Goal: Book appointment/travel/reservation

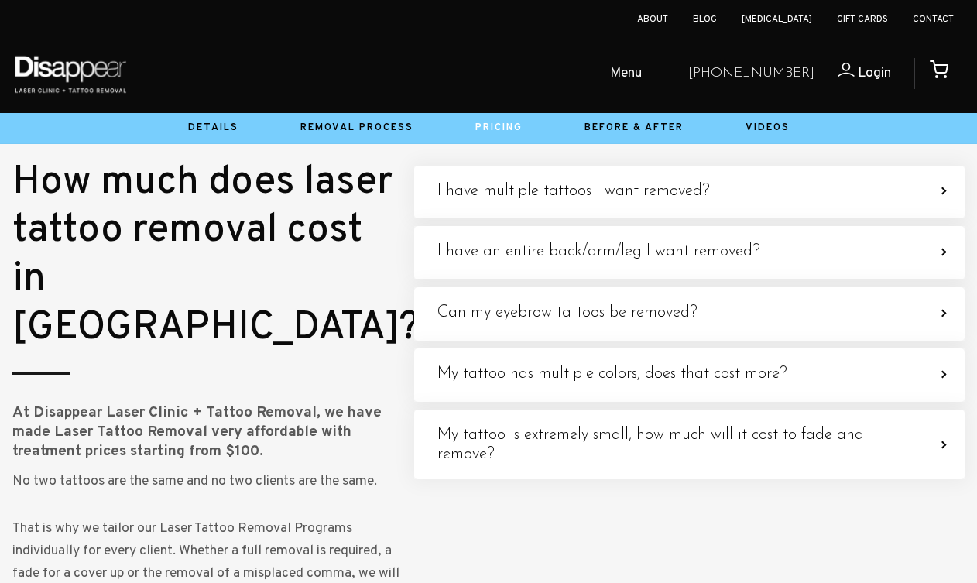
scroll to position [5519, 0]
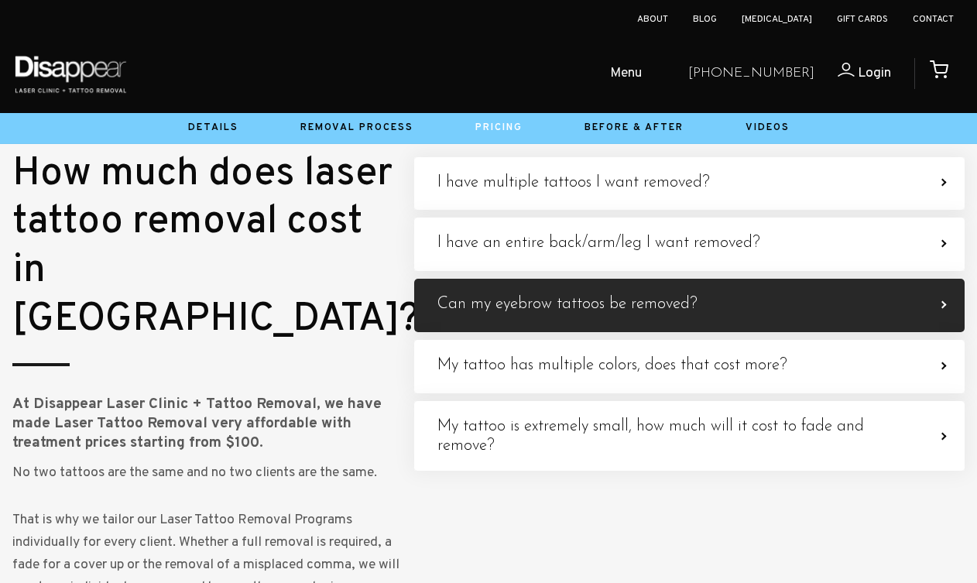
click at [511, 314] on h4 "Can my eyebrow tattoos be removed?" at bounding box center [568, 304] width 260 height 19
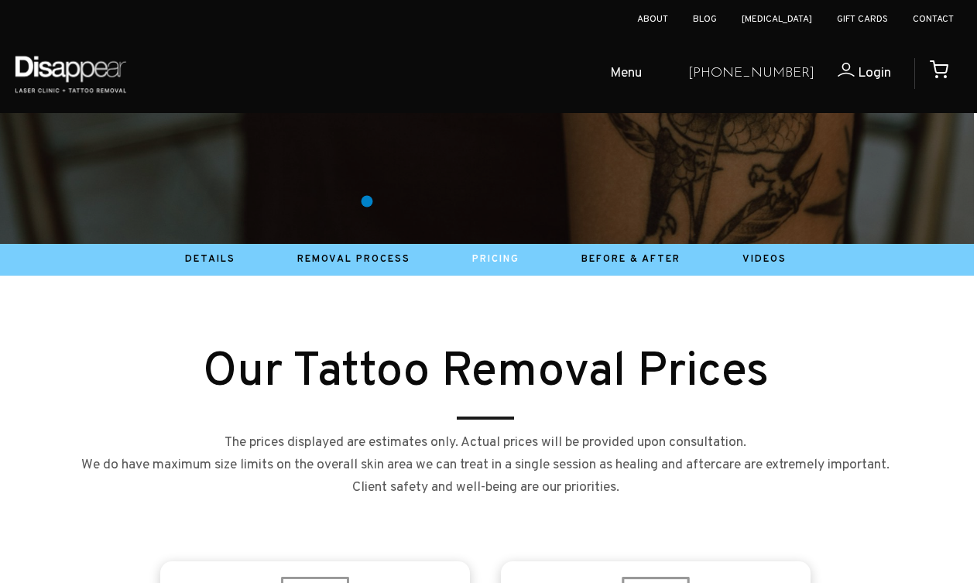
scroll to position [451, 3]
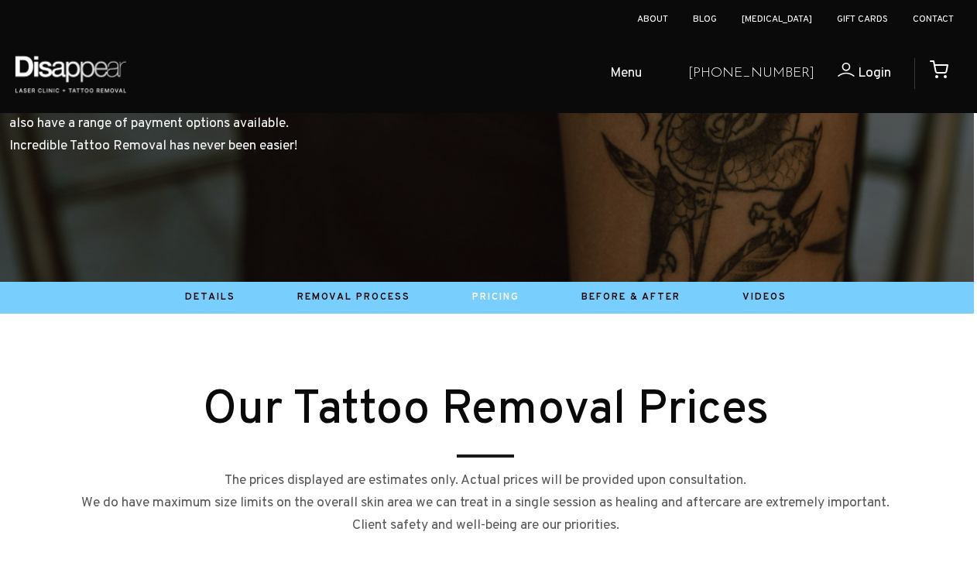
click at [642, 76] on span "Menu" at bounding box center [626, 74] width 32 height 22
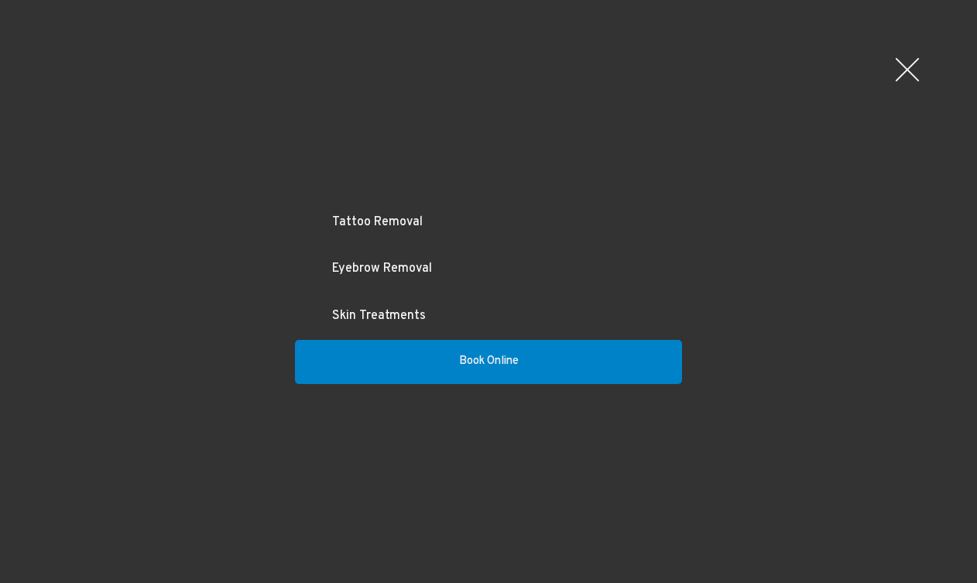
scroll to position [451, 0]
click at [391, 267] on link "Eyebrow Removal" at bounding box center [488, 268] width 387 height 47
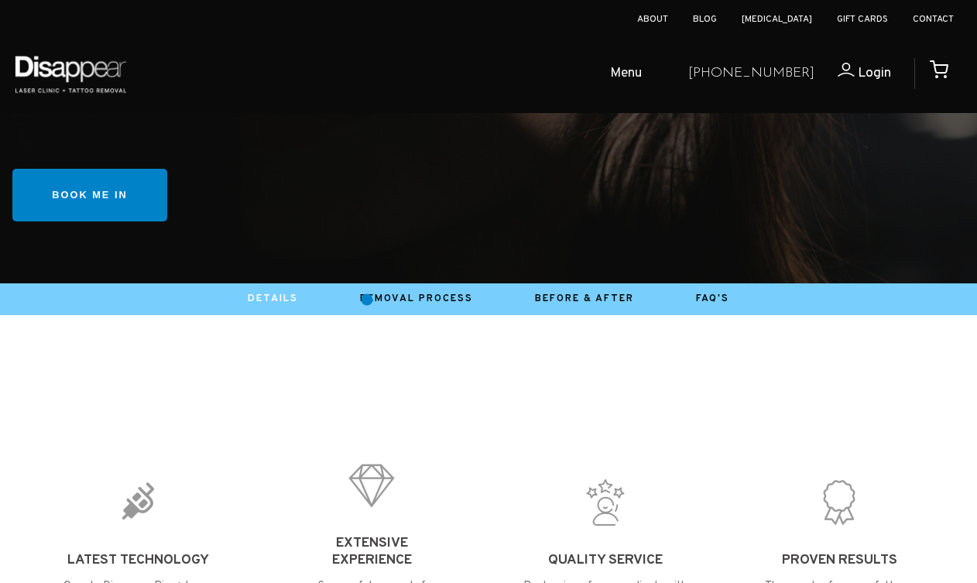
scroll to position [466, 0]
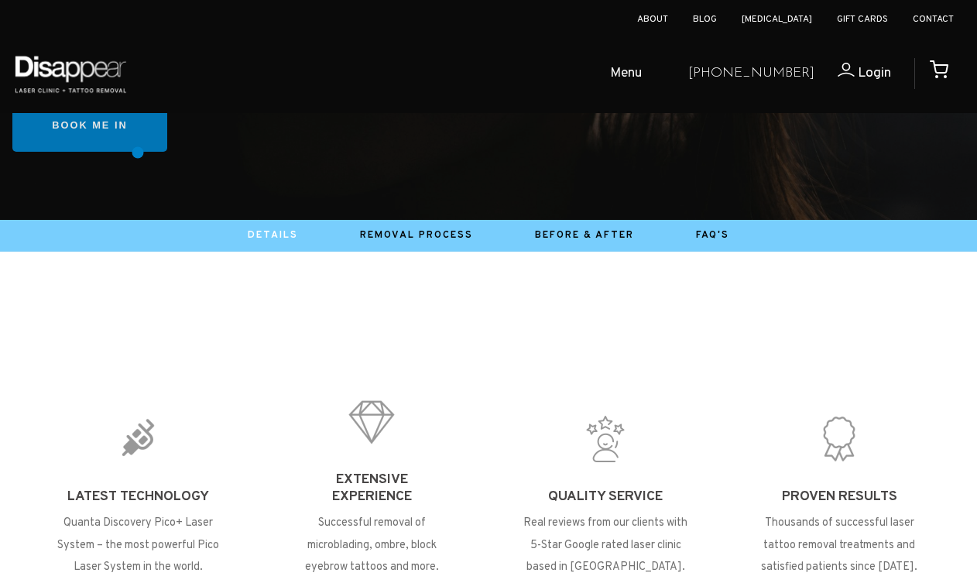
click at [116, 136] on link "Book me in" at bounding box center [89, 125] width 155 height 53
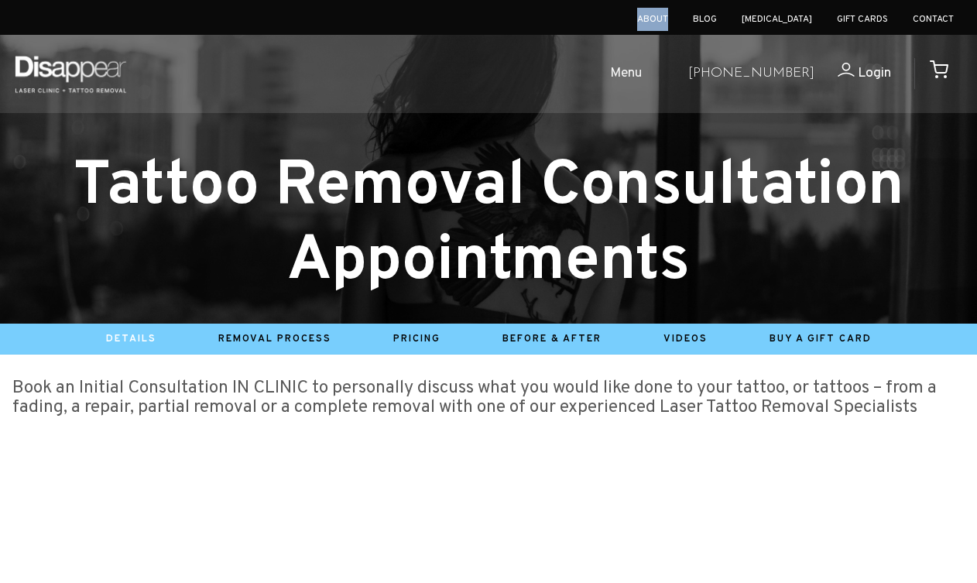
click at [642, 77] on span "Menu" at bounding box center [626, 74] width 32 height 22
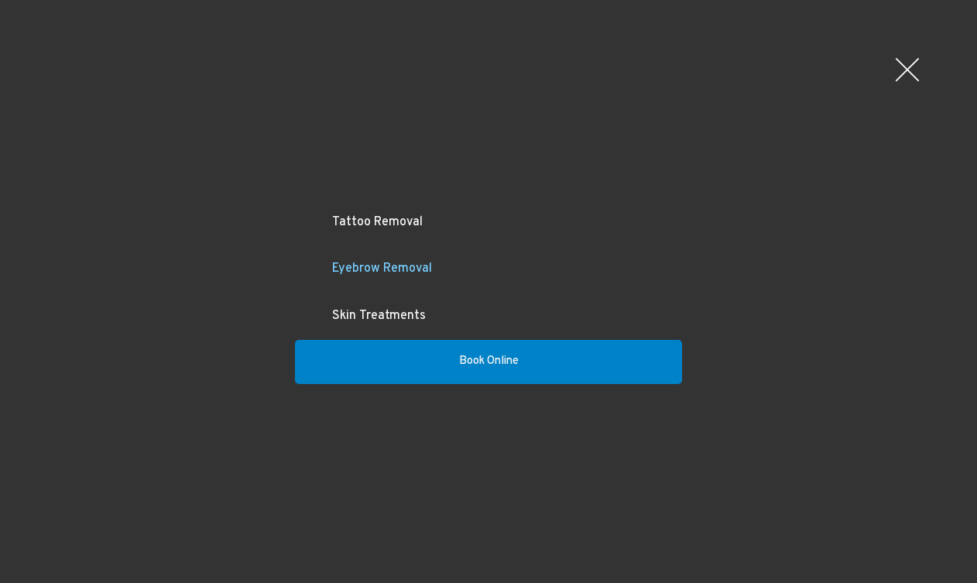
click at [422, 274] on link "Eyebrow Removal" at bounding box center [488, 268] width 387 height 47
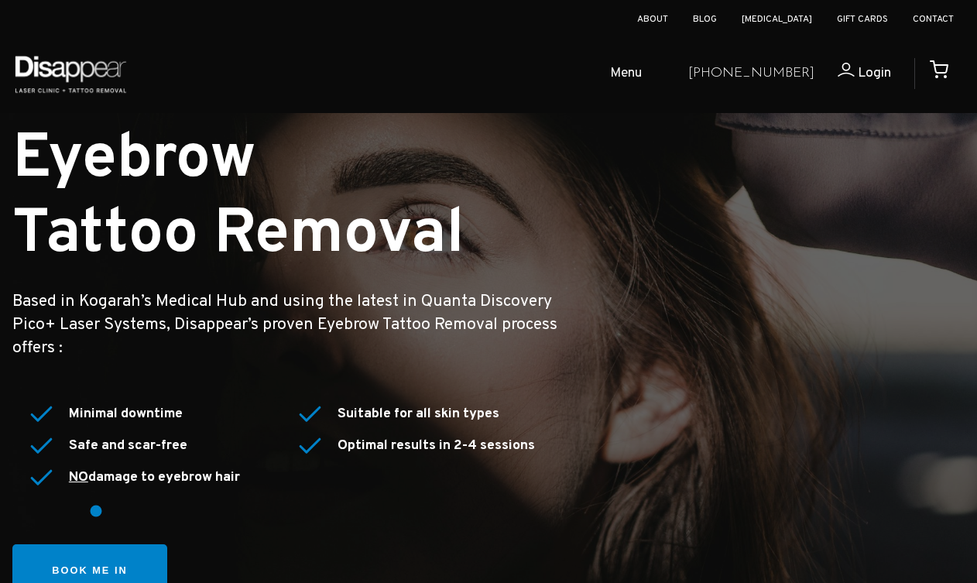
scroll to position [70, 0]
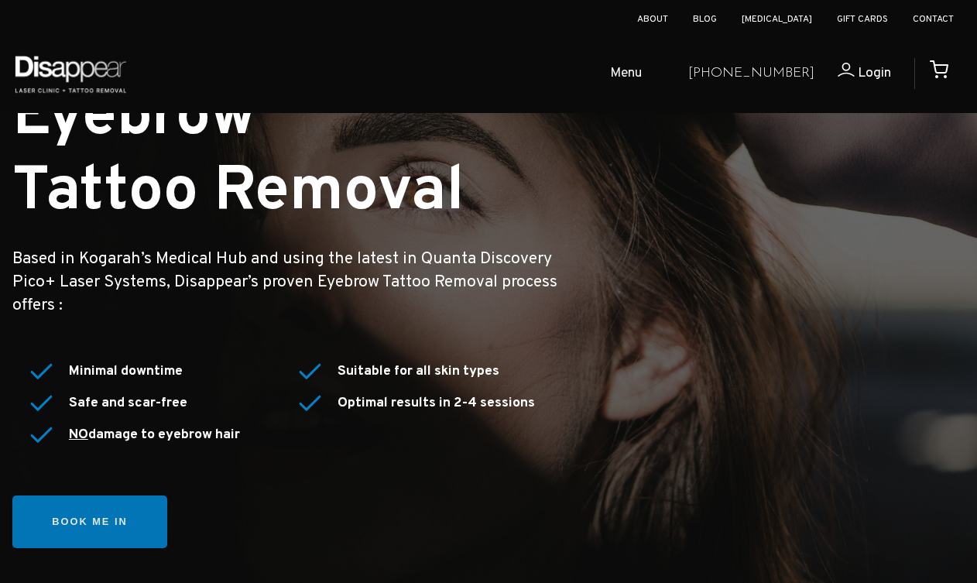
click at [101, 525] on link "Book me in" at bounding box center [89, 522] width 155 height 53
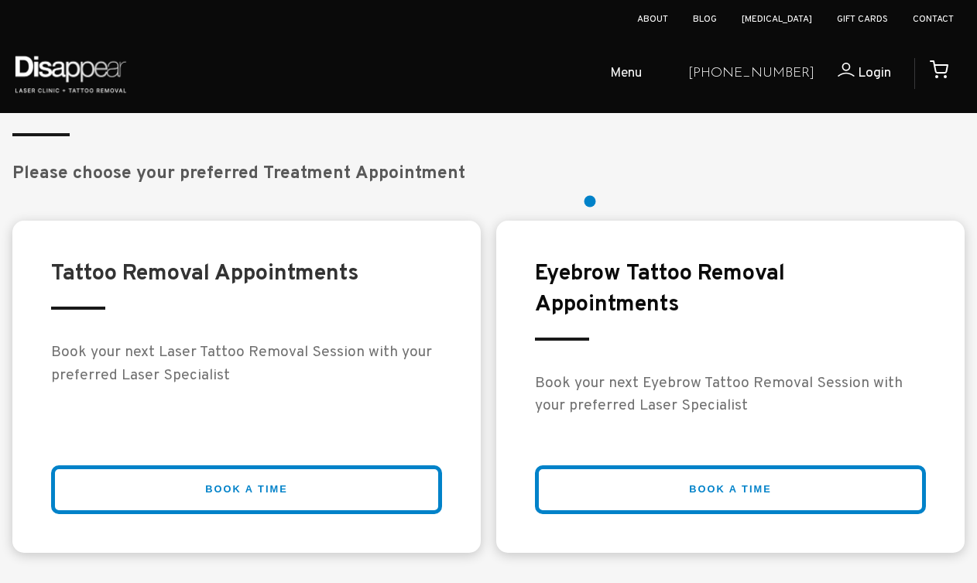
scroll to position [2925, 0]
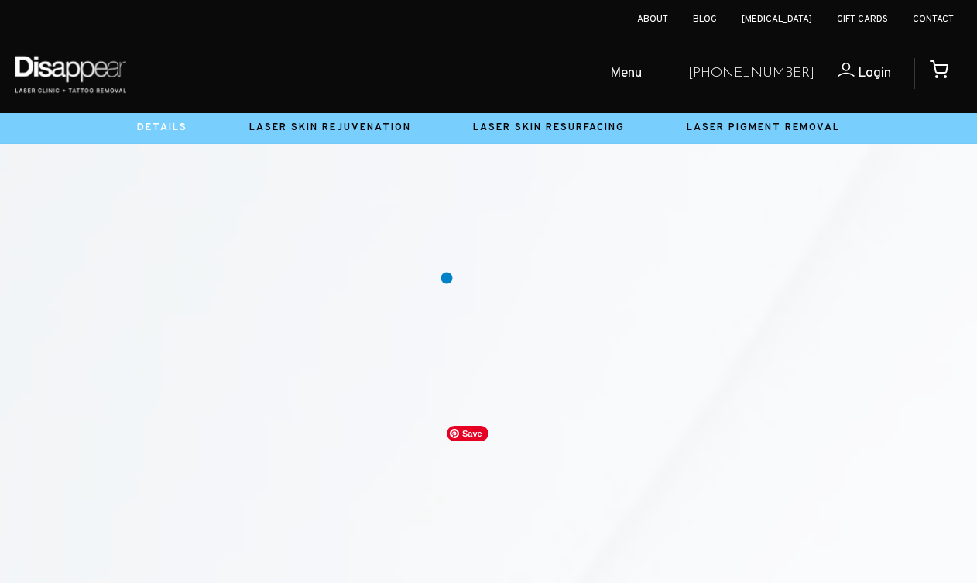
scroll to position [3238, 0]
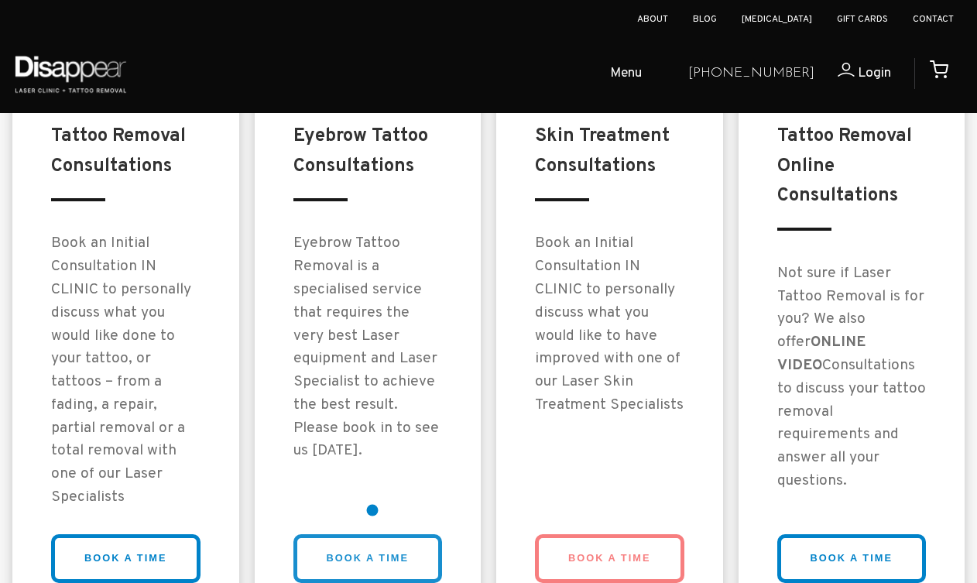
scroll to position [1325, 0]
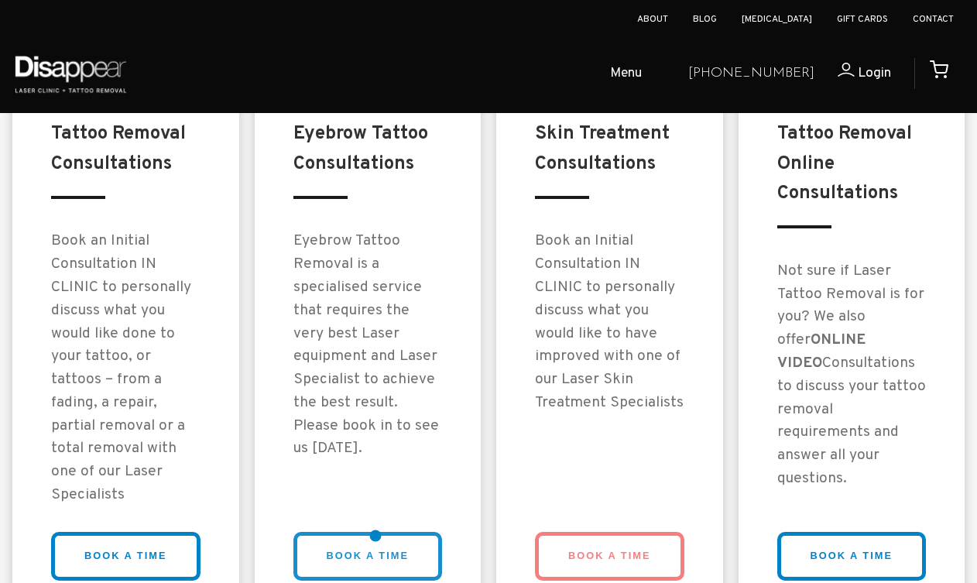
click at [376, 536] on link "BOOK A TIME" at bounding box center [367, 556] width 149 height 49
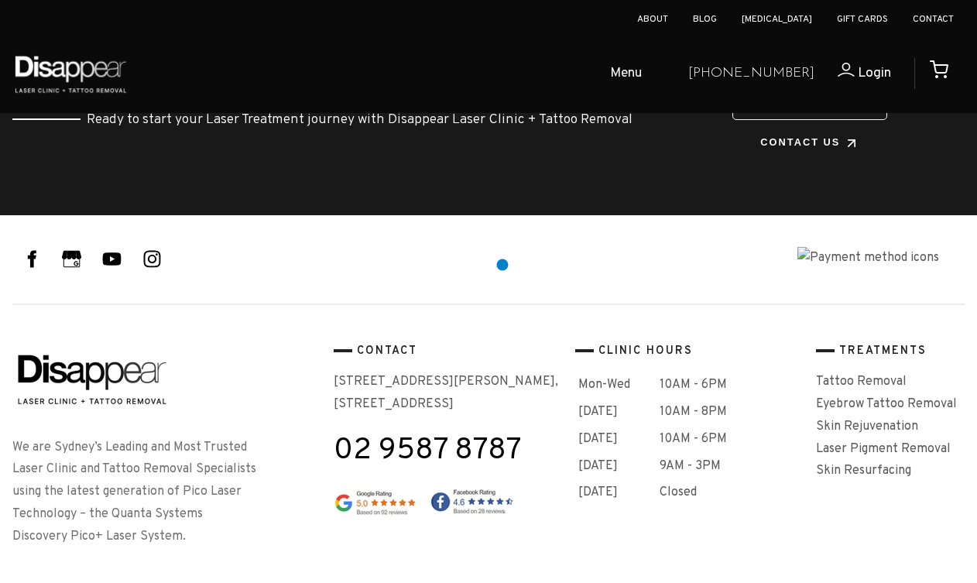
scroll to position [4193, 0]
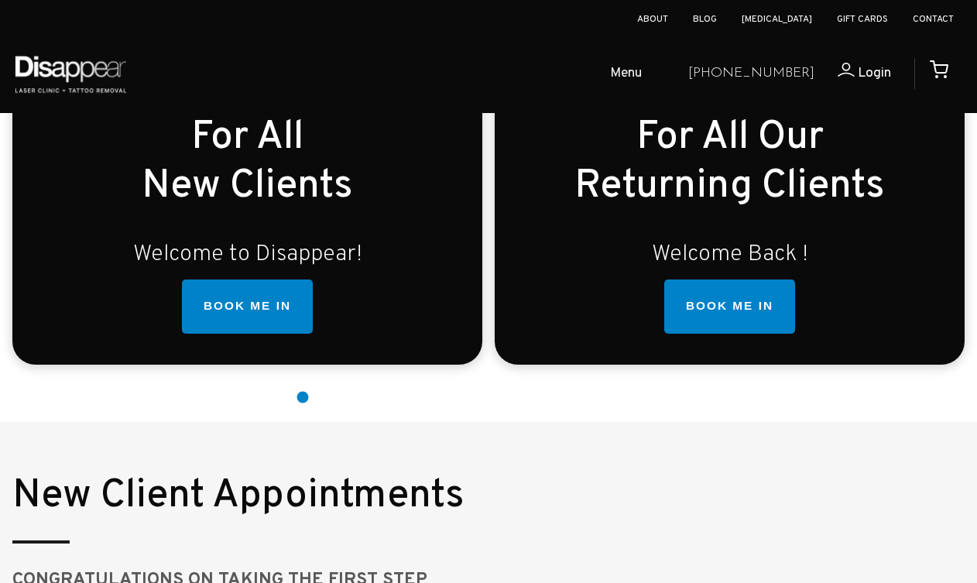
scroll to position [458, 0]
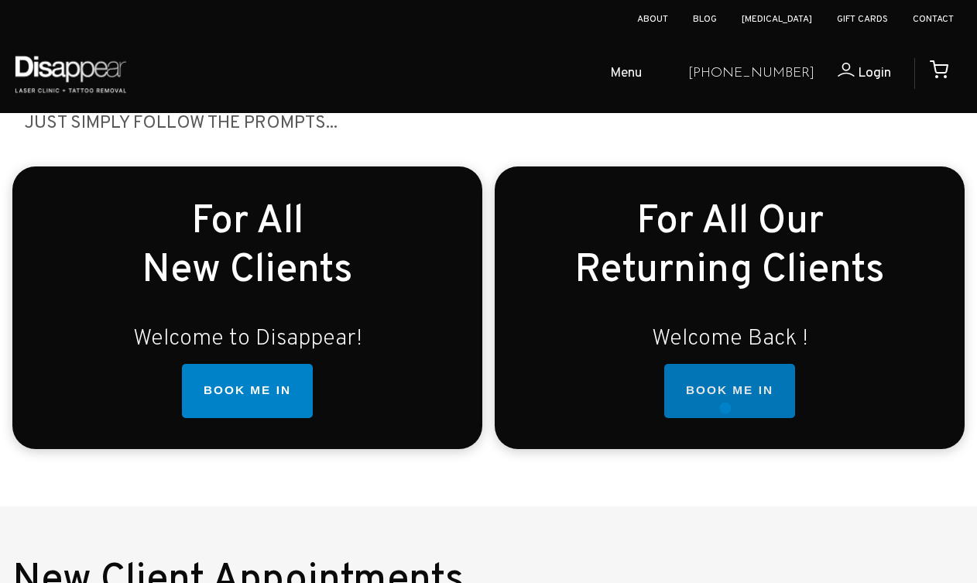
click at [726, 408] on link "BOOK ME IN" at bounding box center [729, 391] width 131 height 54
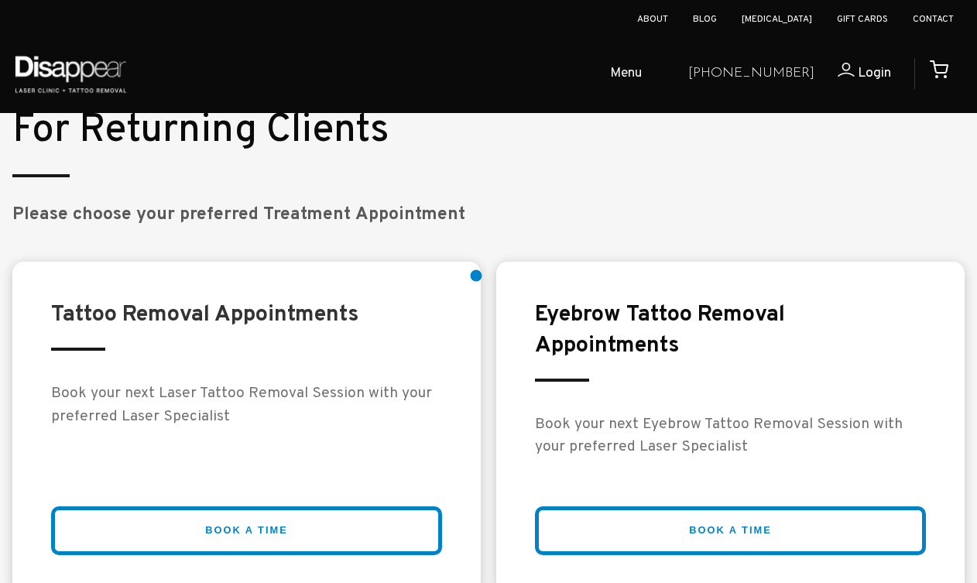
scroll to position [2840, 0]
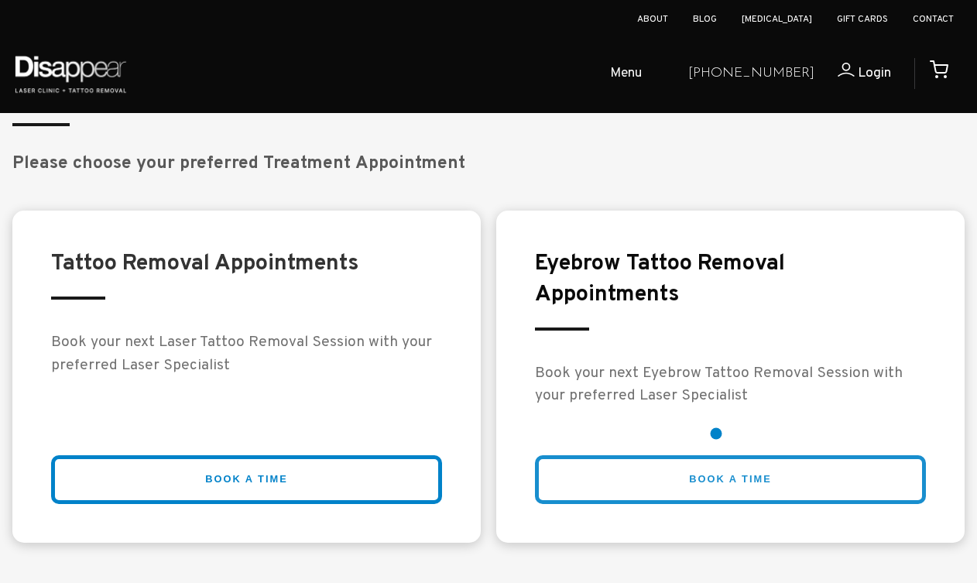
click at [716, 455] on link "BOOK A TIME" at bounding box center [730, 479] width 391 height 49
